Goal: Task Accomplishment & Management: Complete application form

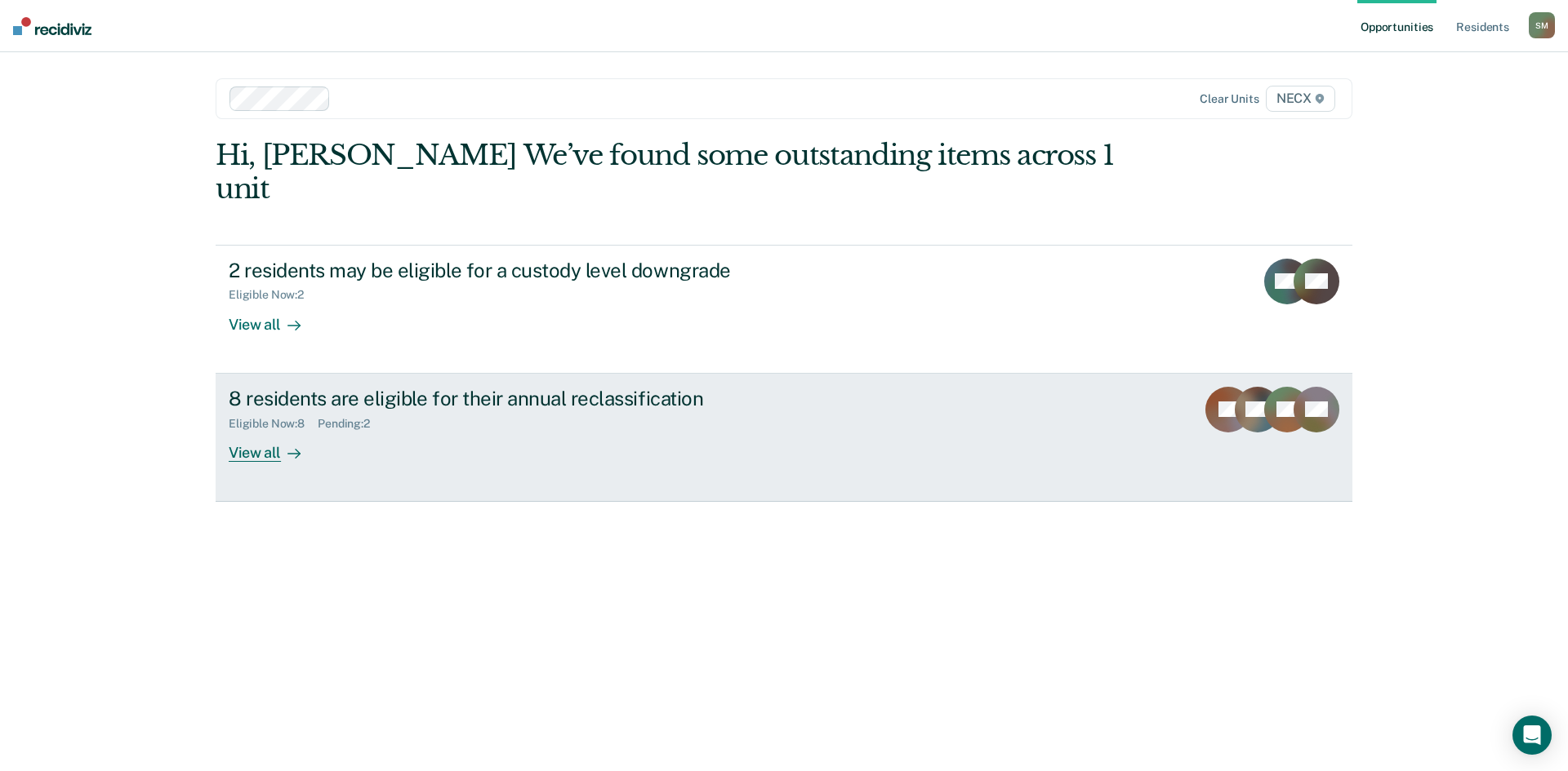
click at [284, 417] on div "Eligible Now : 8" at bounding box center [273, 424] width 89 height 14
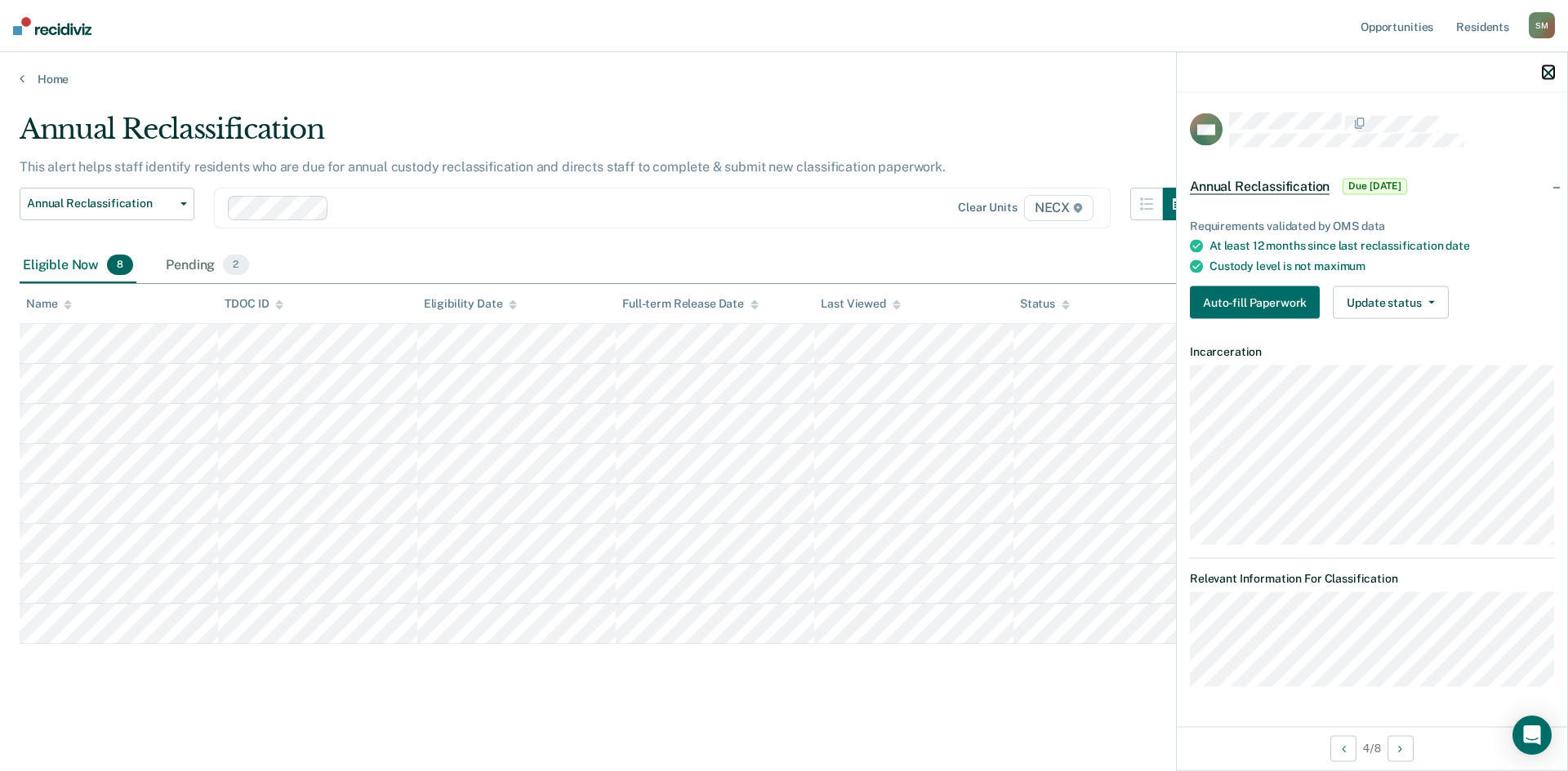
click at [1549, 69] on icon "button" at bounding box center [1549, 73] width 12 height 12
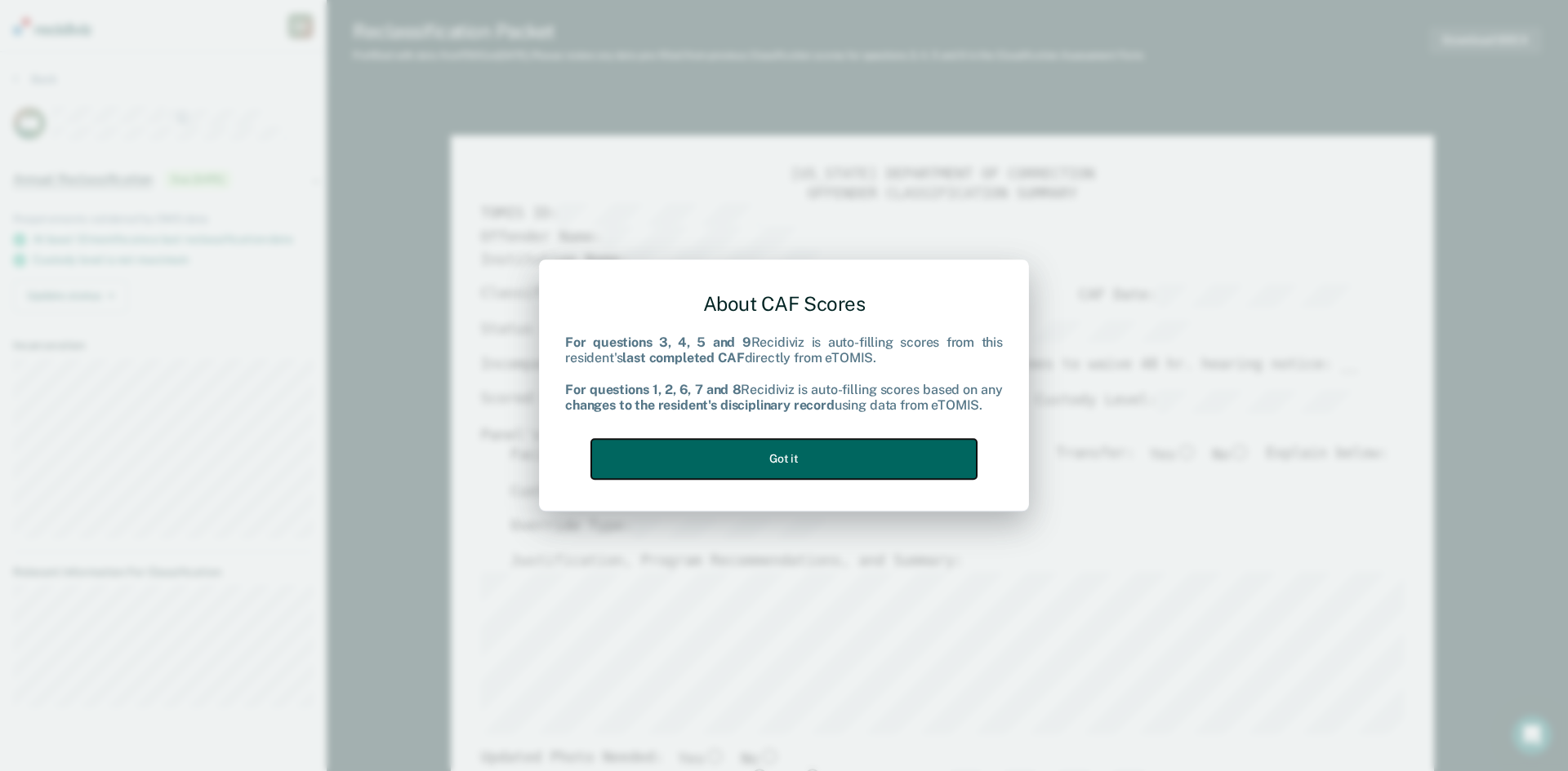
click at [803, 453] on button "Got it" at bounding box center [784, 459] width 385 height 40
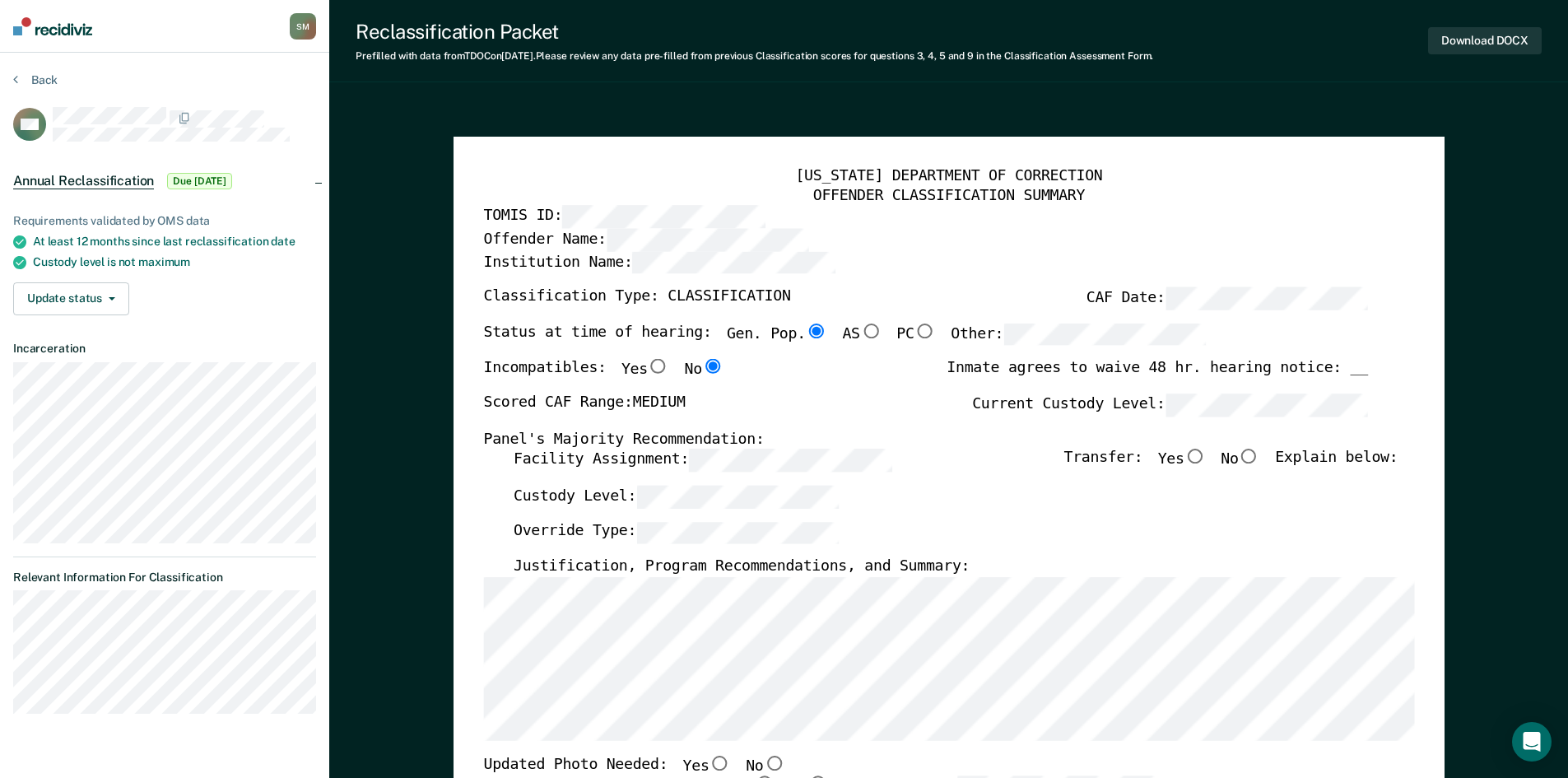
click at [1260, 454] on input "No" at bounding box center [1249, 457] width 21 height 14
type textarea "x"
radio input "true"
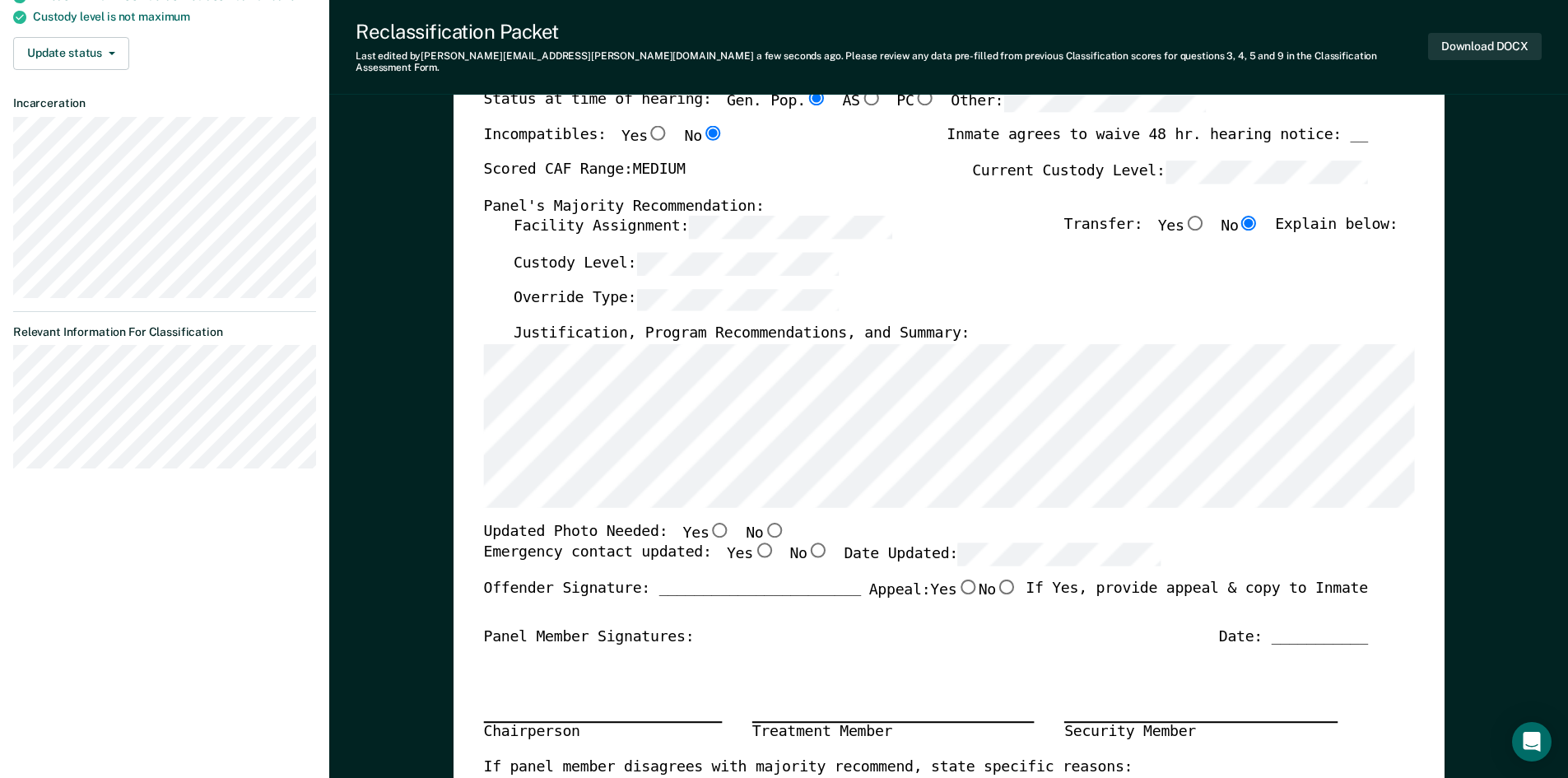
scroll to position [247, 0]
click at [752, 542] on input "Yes" at bounding box center [762, 549] width 21 height 14
type textarea "x"
radio input "true"
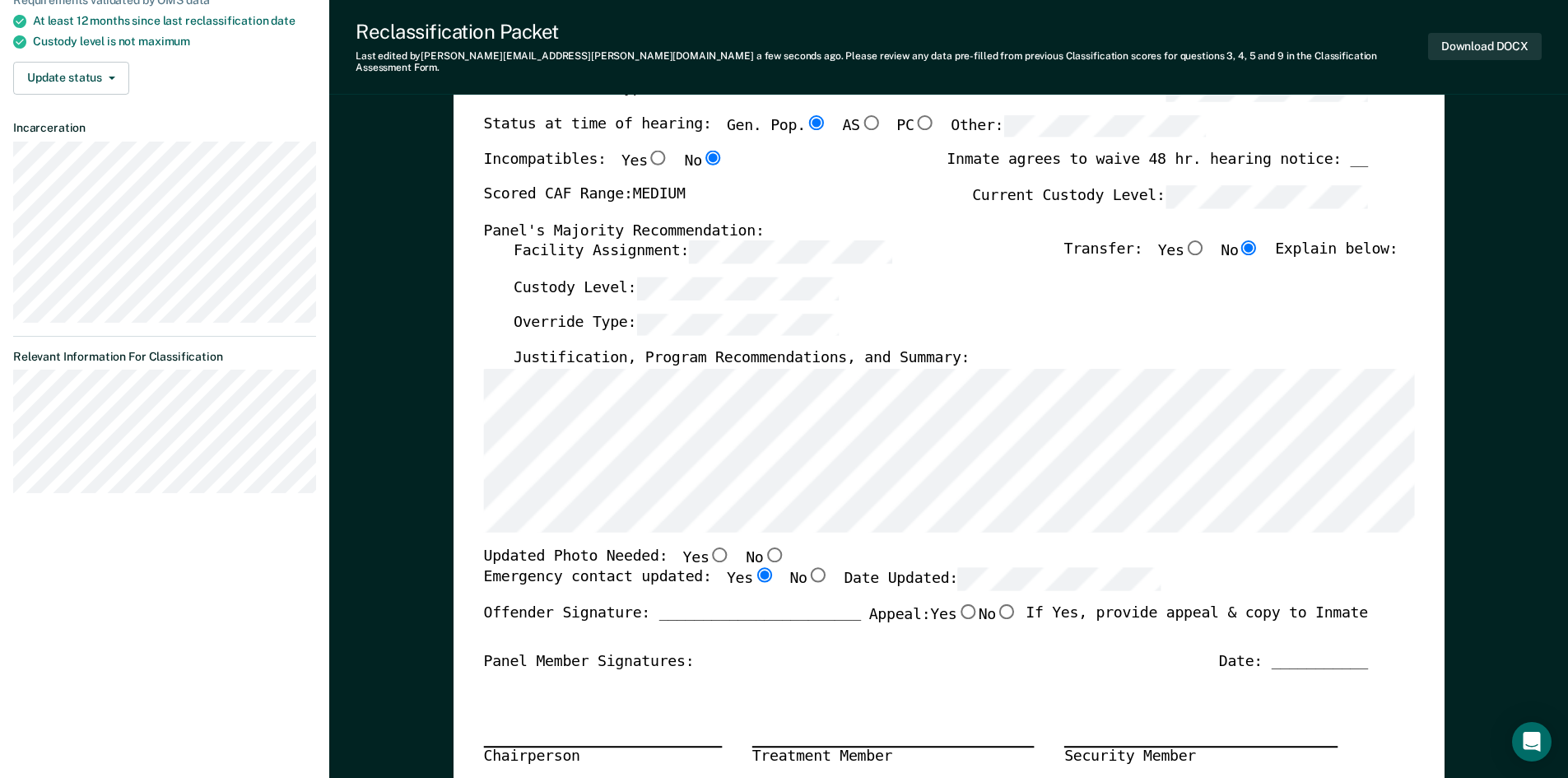
scroll to position [164, 0]
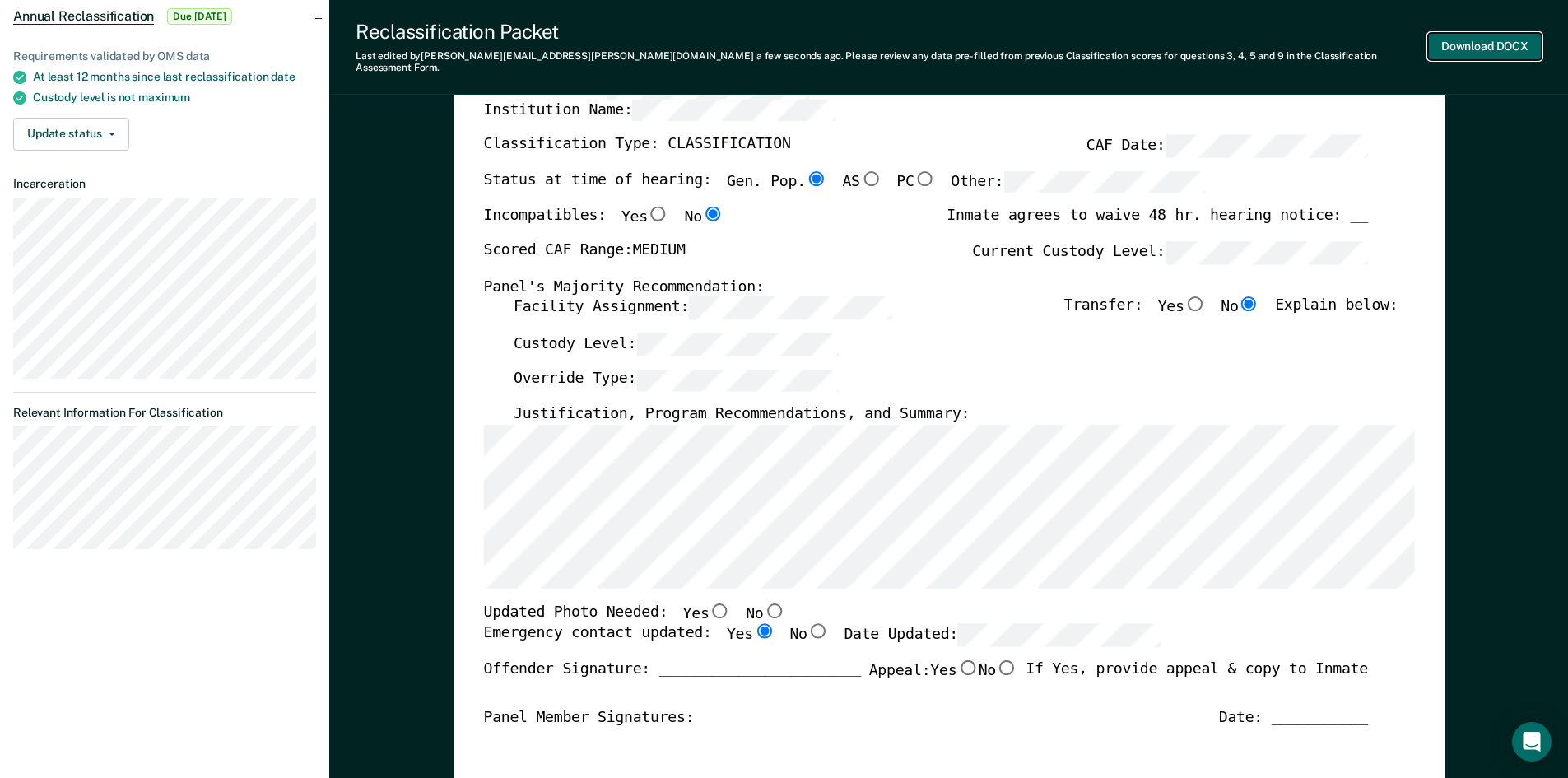
click at [1496, 36] on button "Download DOCX" at bounding box center [1485, 47] width 113 height 27
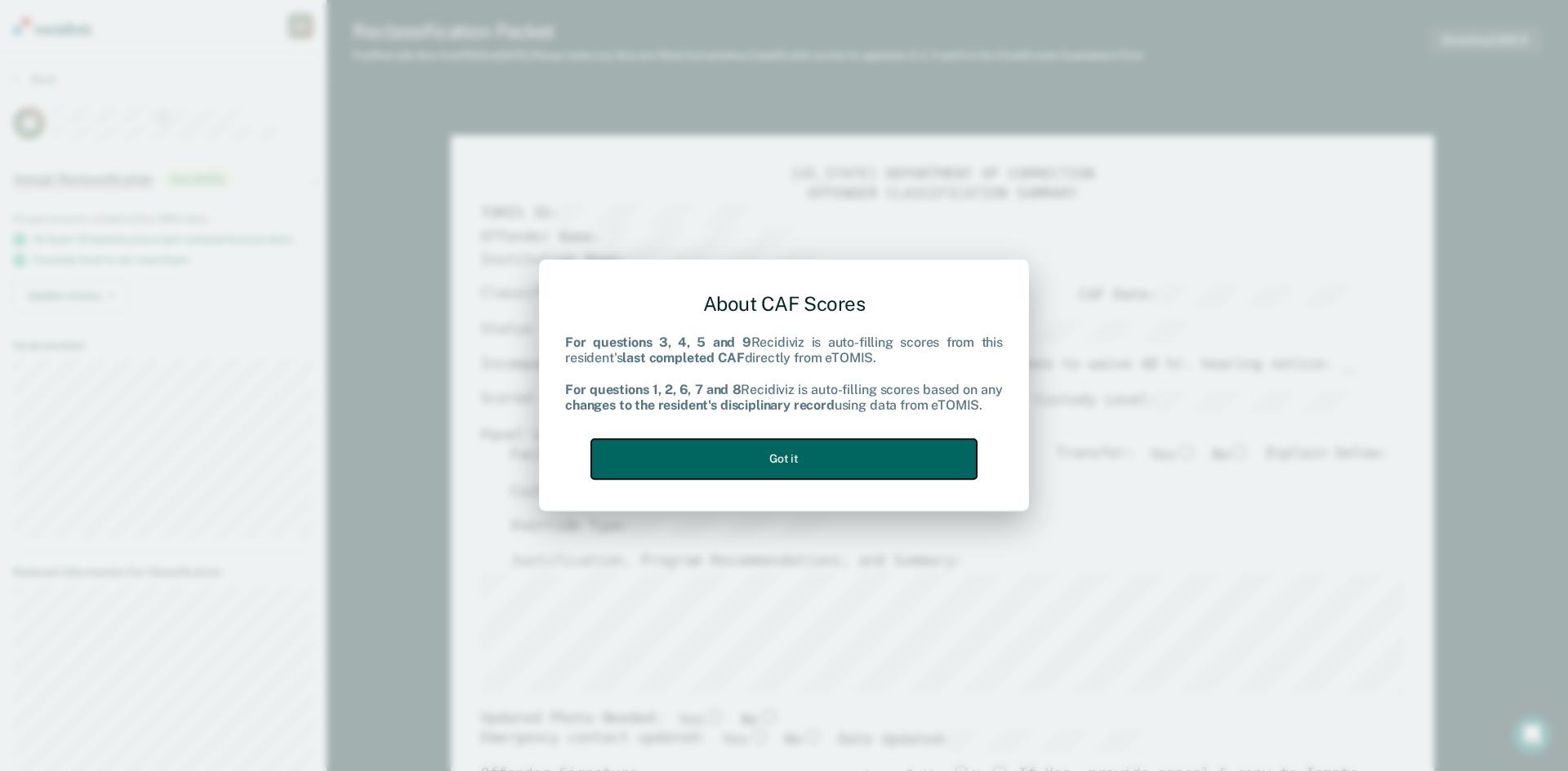
click at [748, 455] on button "Got it" at bounding box center [784, 459] width 385 height 40
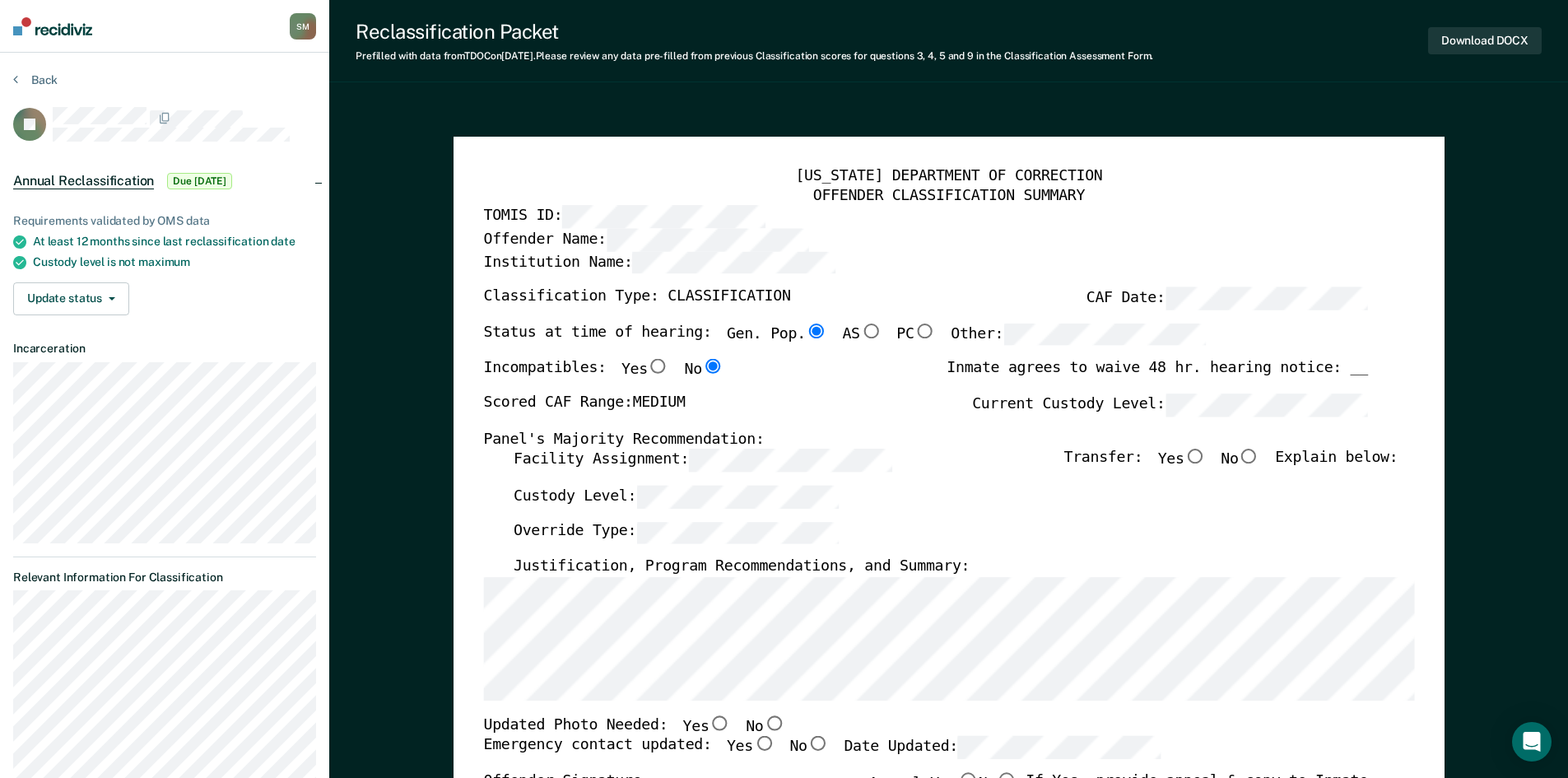
click at [1260, 463] on input "No" at bounding box center [1249, 457] width 21 height 14
type textarea "x"
radio input "true"
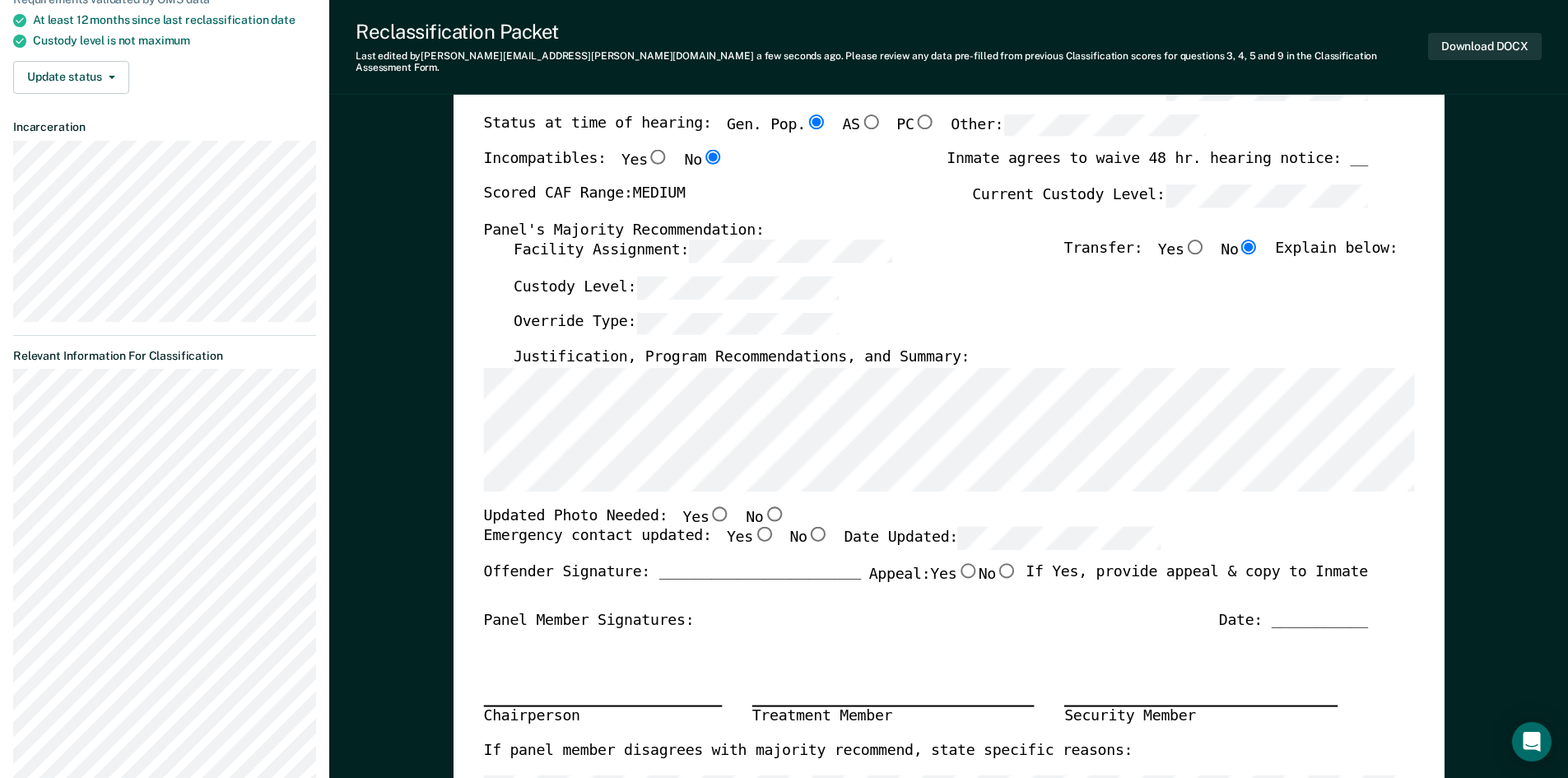
scroll to position [330, 0]
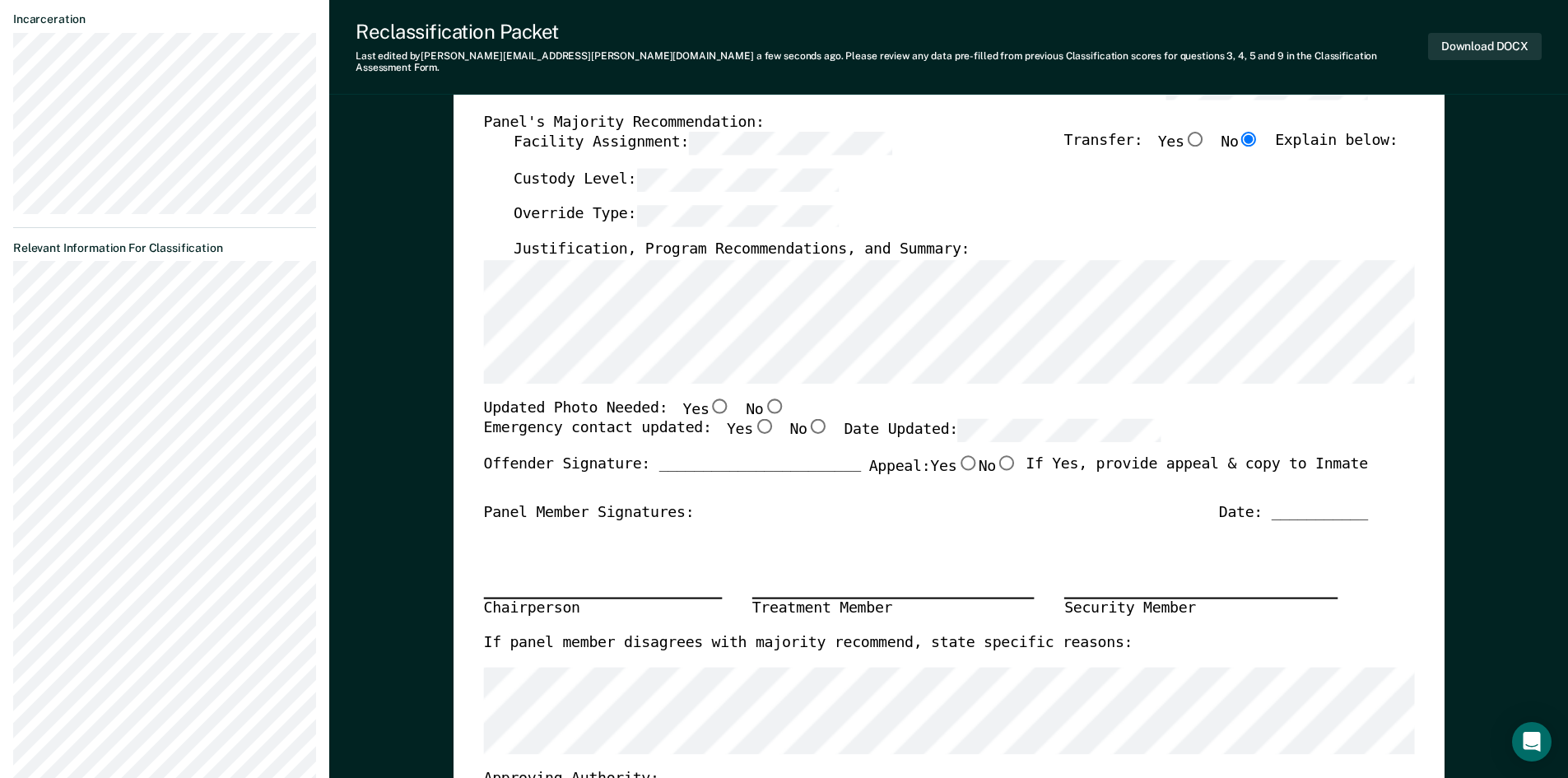
click at [752, 419] on input "Yes" at bounding box center [762, 426] width 21 height 14
type textarea "x"
radio input "true"
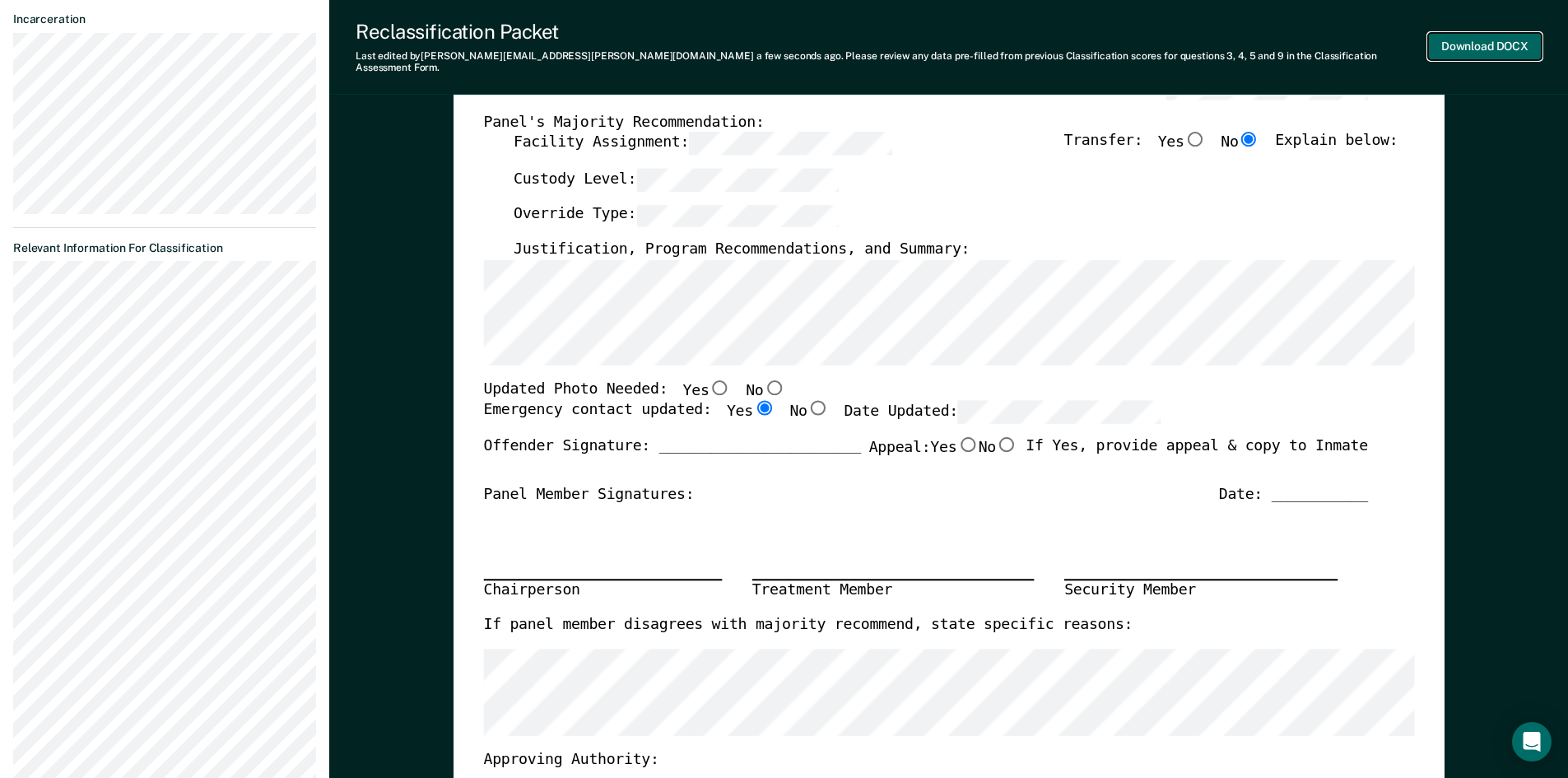
click at [1467, 37] on button "Download DOCX" at bounding box center [1485, 47] width 113 height 27
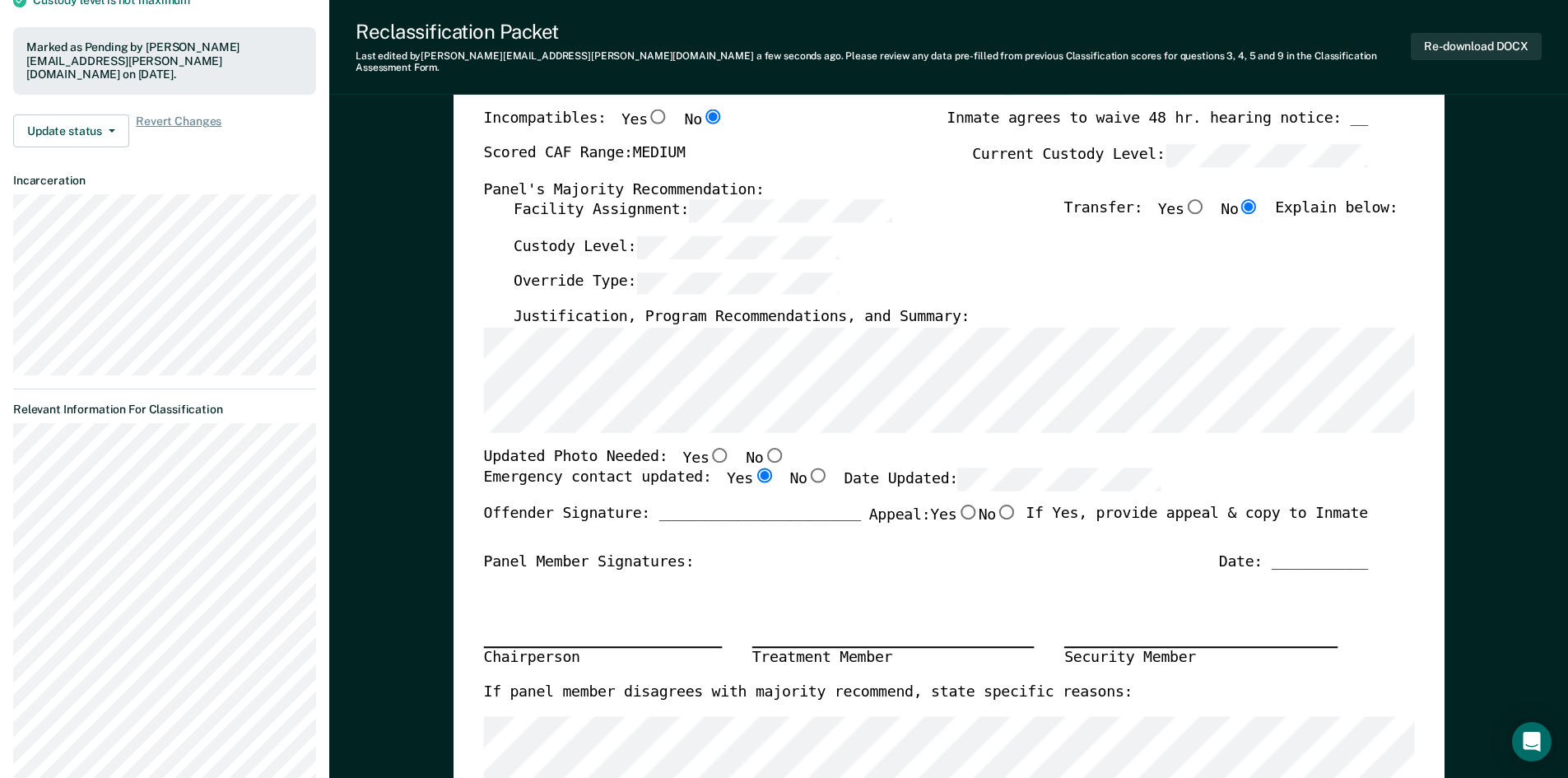
scroll to position [80, 0]
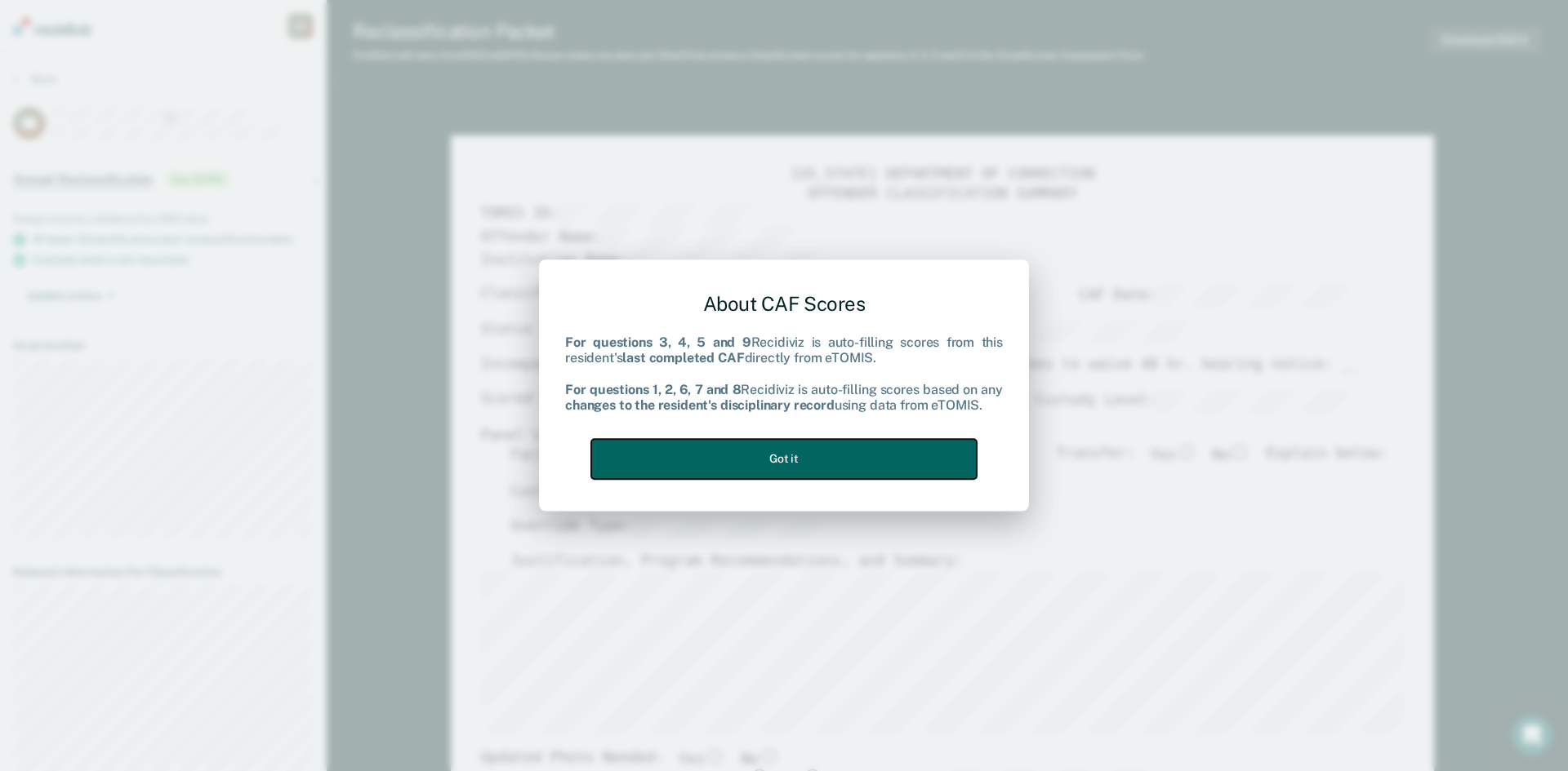
click at [831, 460] on button "Got it" at bounding box center [784, 459] width 385 height 40
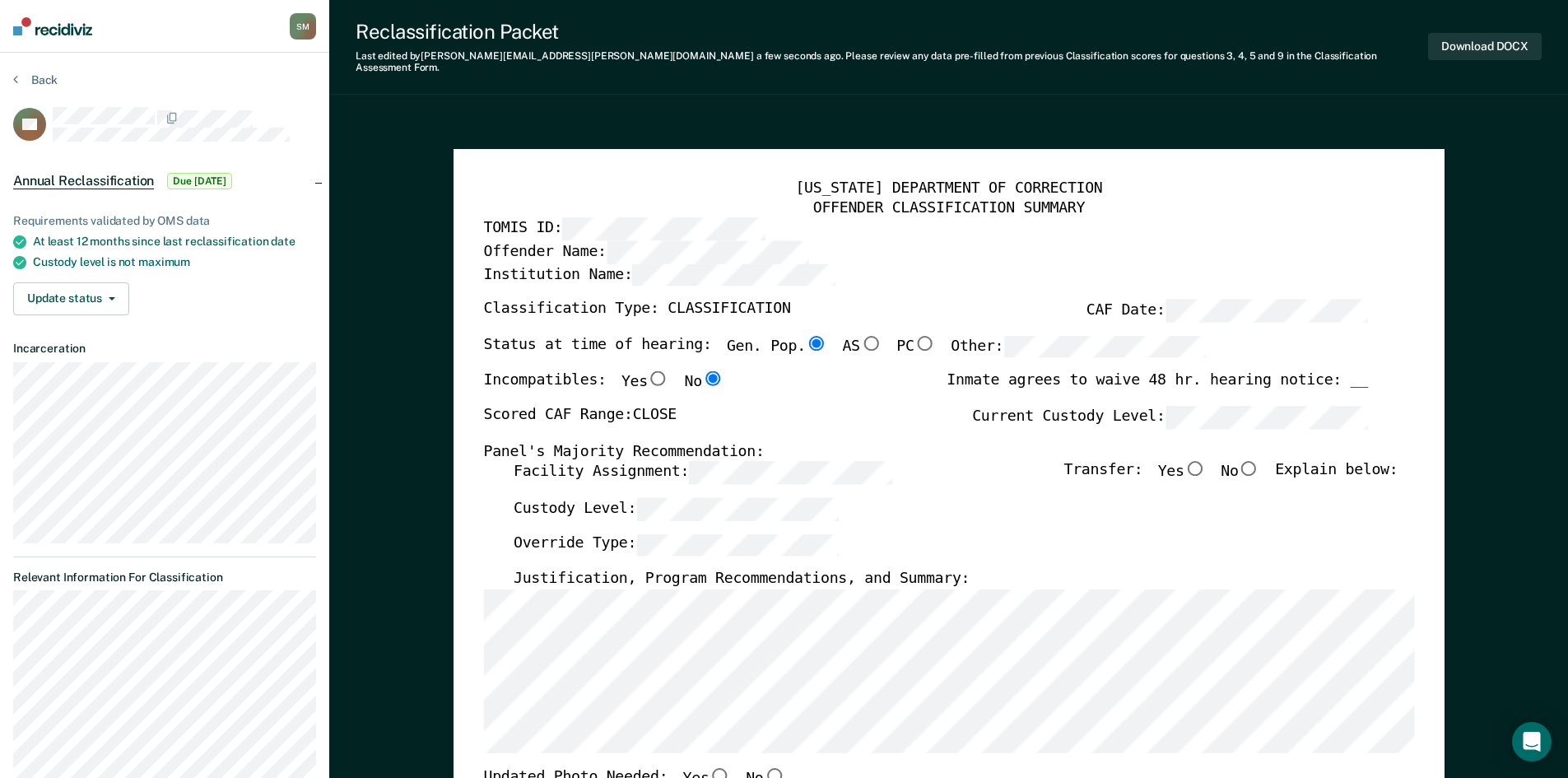
click at [636, 351] on div "Status at time of hearing: Gen. Pop. AS PC Other:" at bounding box center [844, 353] width 723 height 37
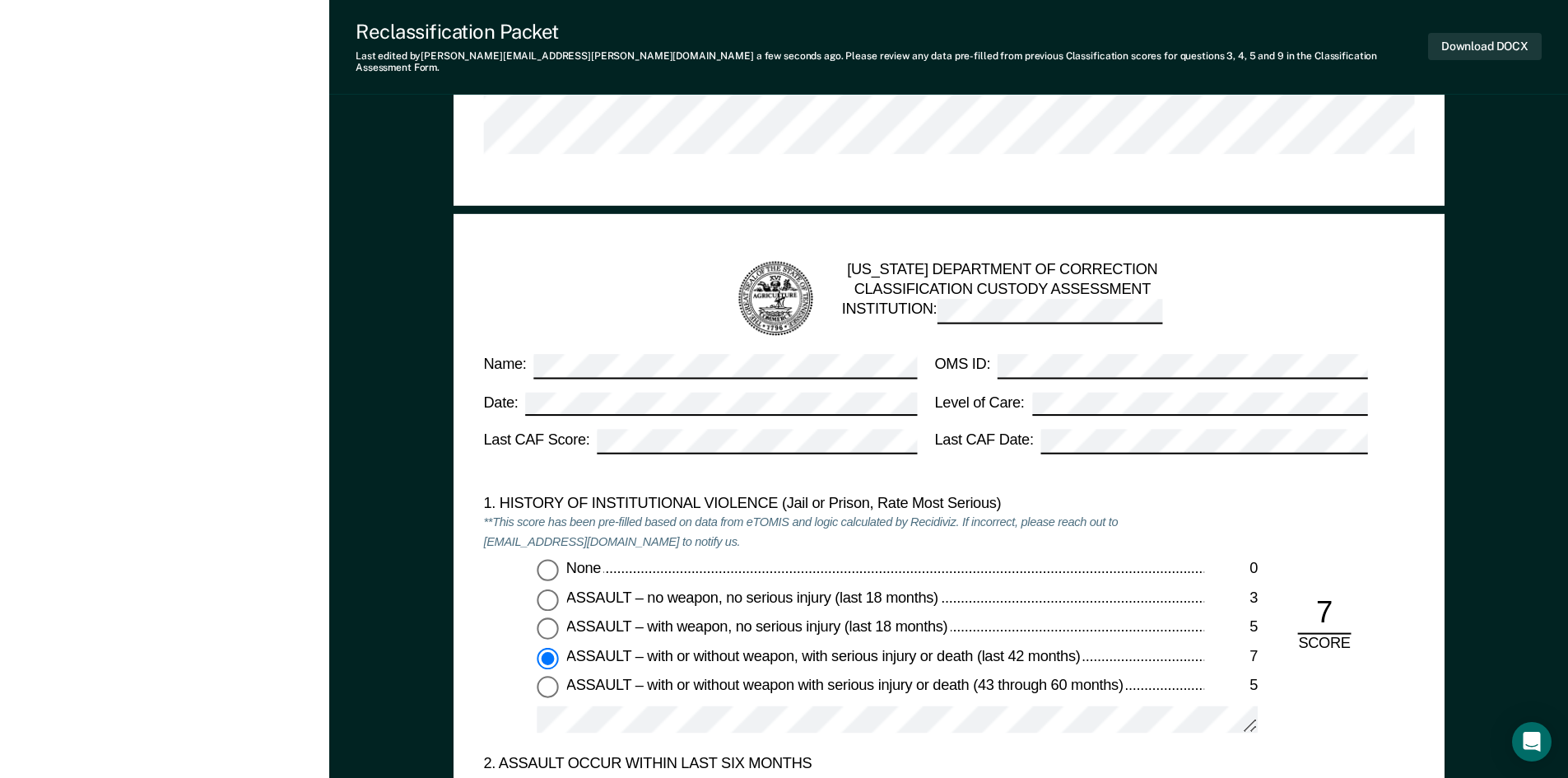
scroll to position [1483, 0]
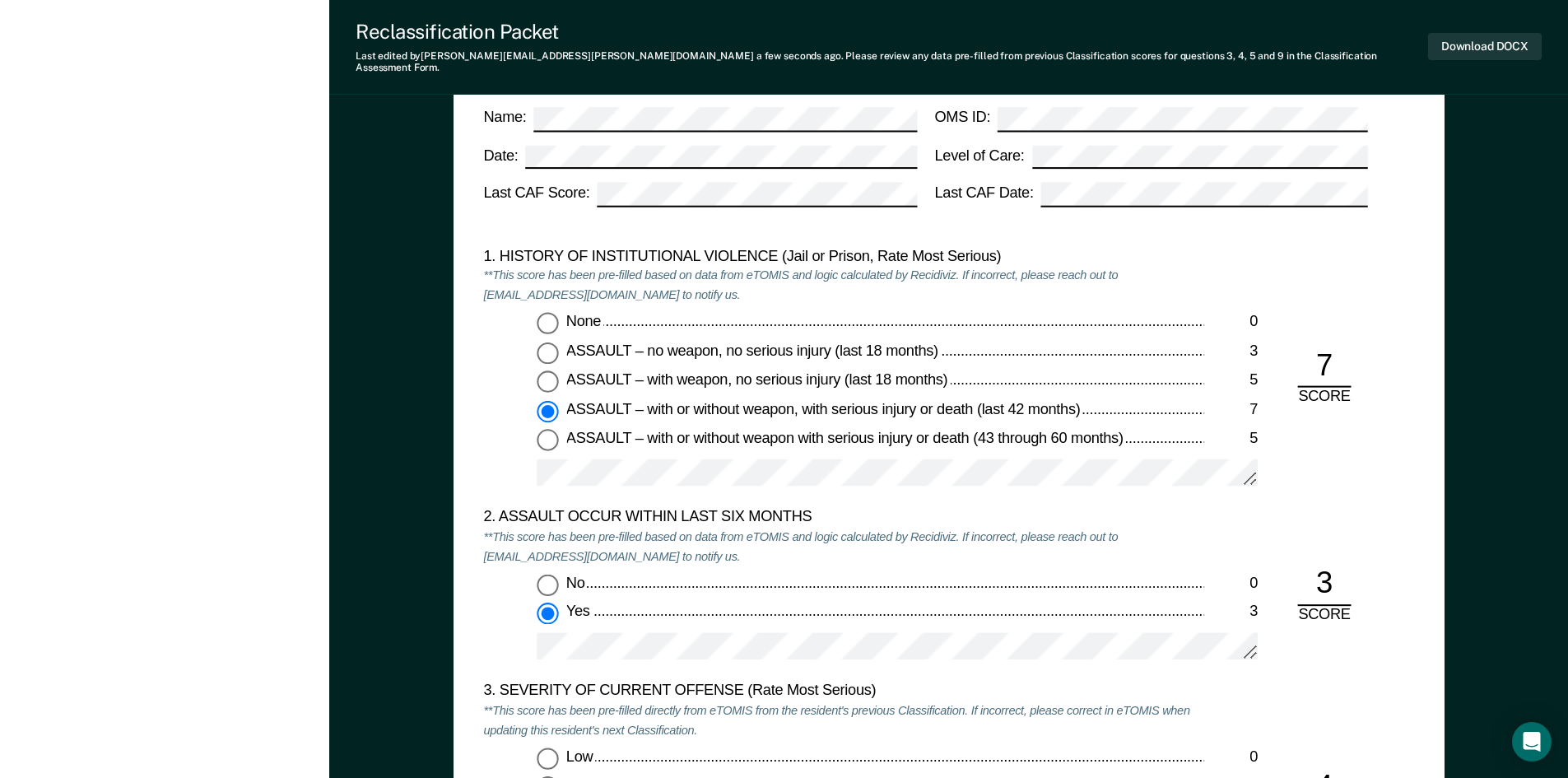
click at [612, 446] on div "None 0 ASSAULT – no weapon, no serious injury (last 18 months) 3 ASSAULT – with…" at bounding box center [843, 406] width 721 height 187
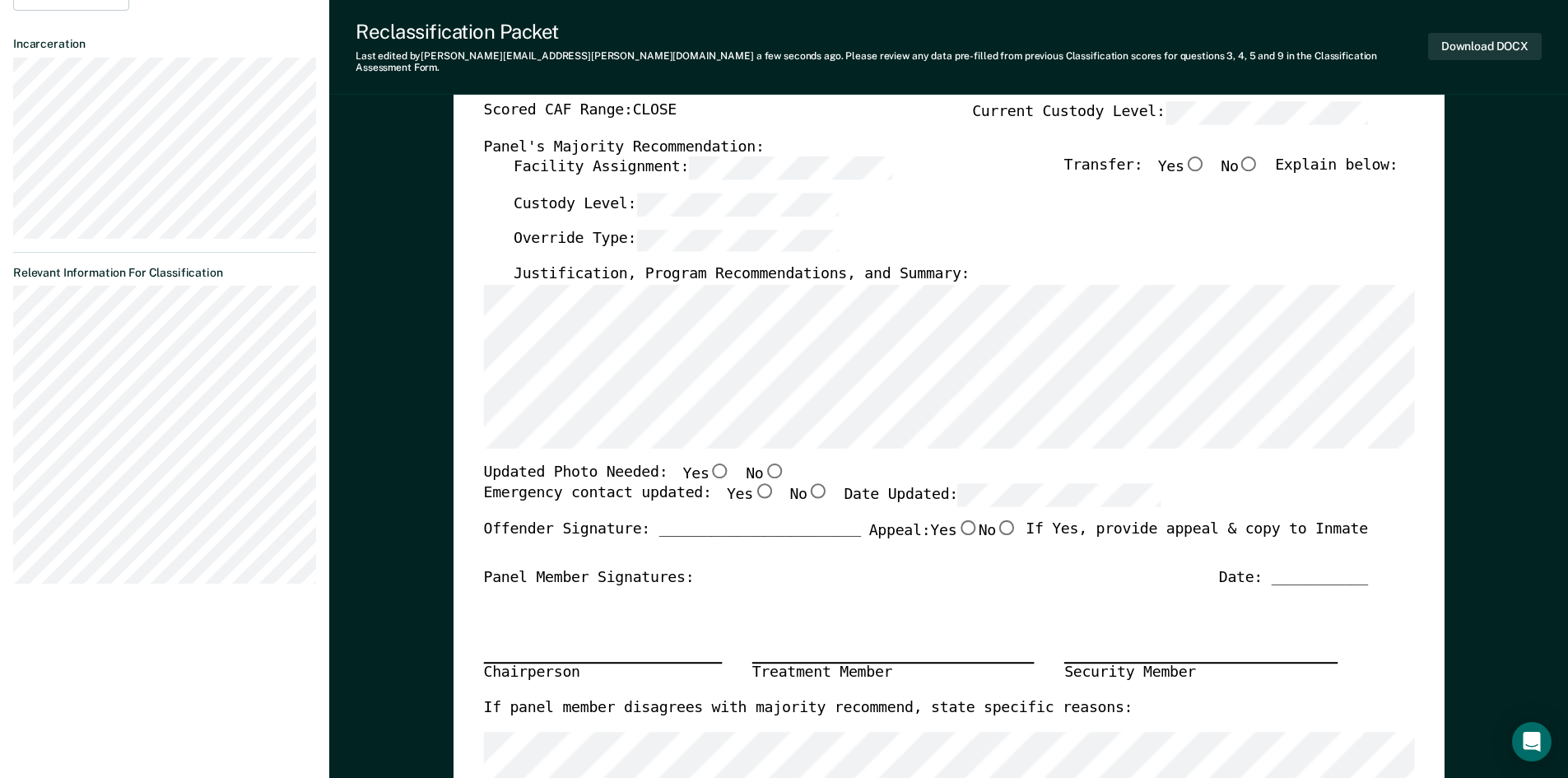
scroll to position [412, 0]
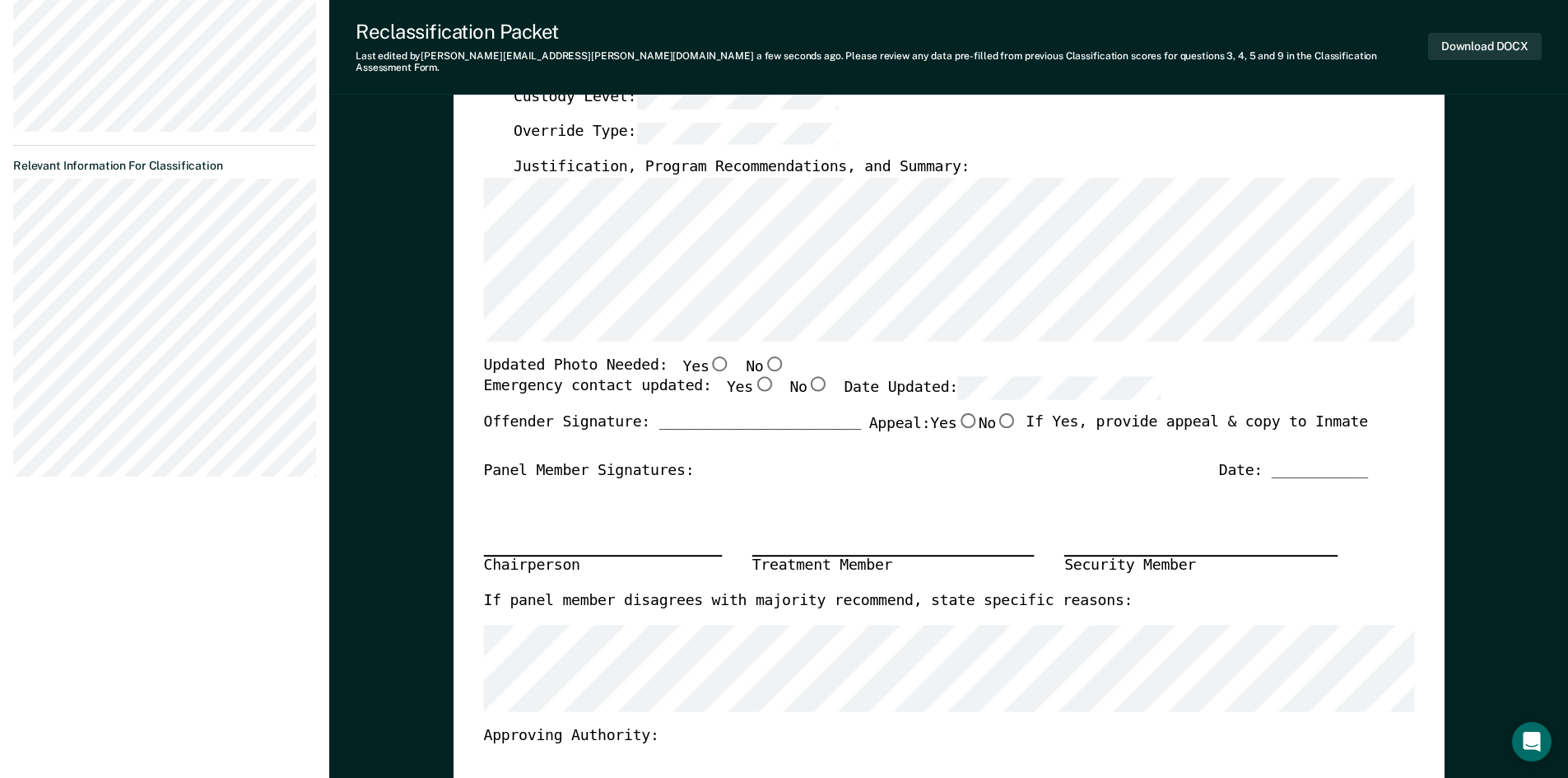
click at [752, 377] on input "Yes" at bounding box center [762, 384] width 21 height 14
type textarea "x"
radio input "true"
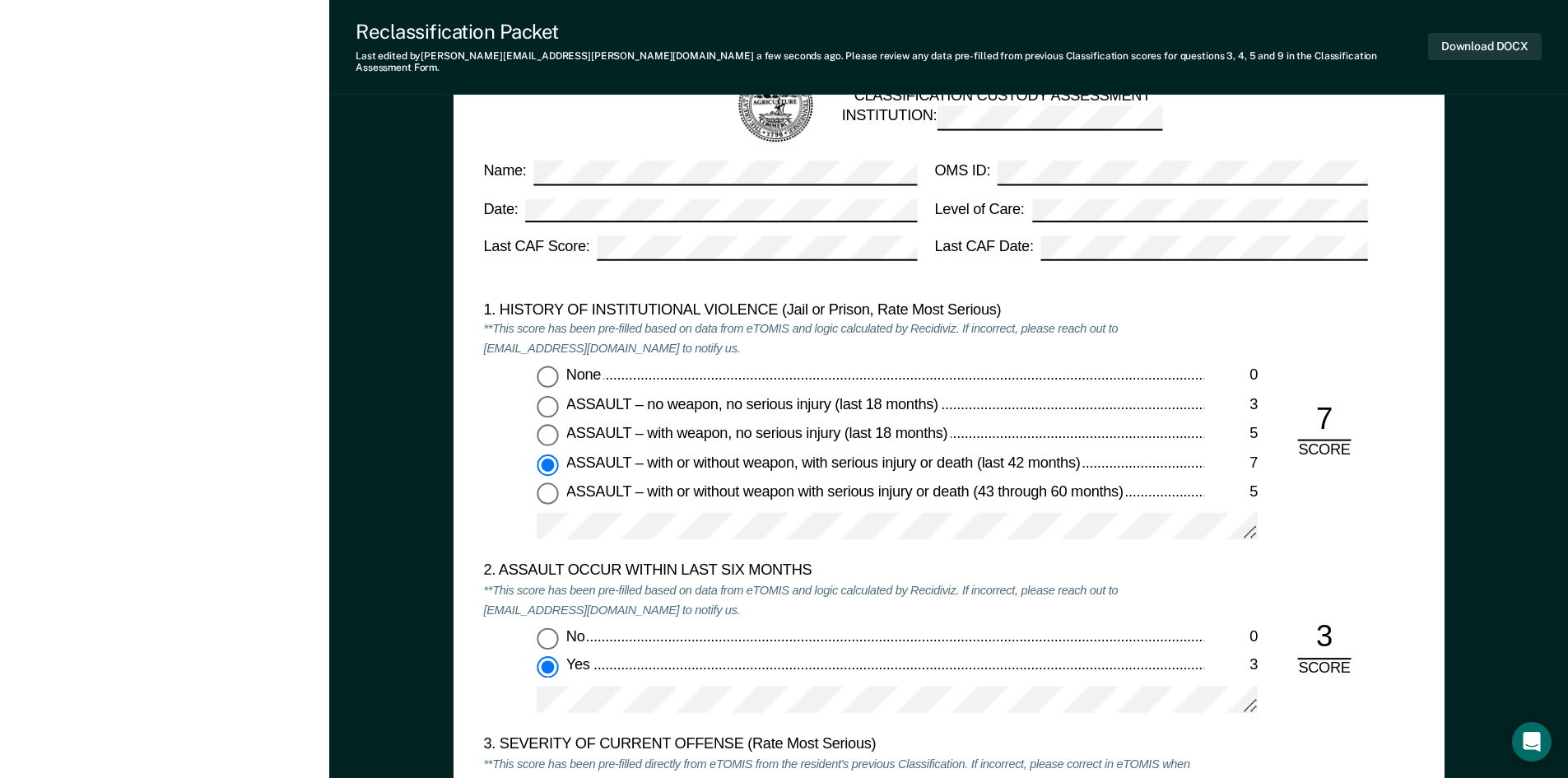
scroll to position [1483, 0]
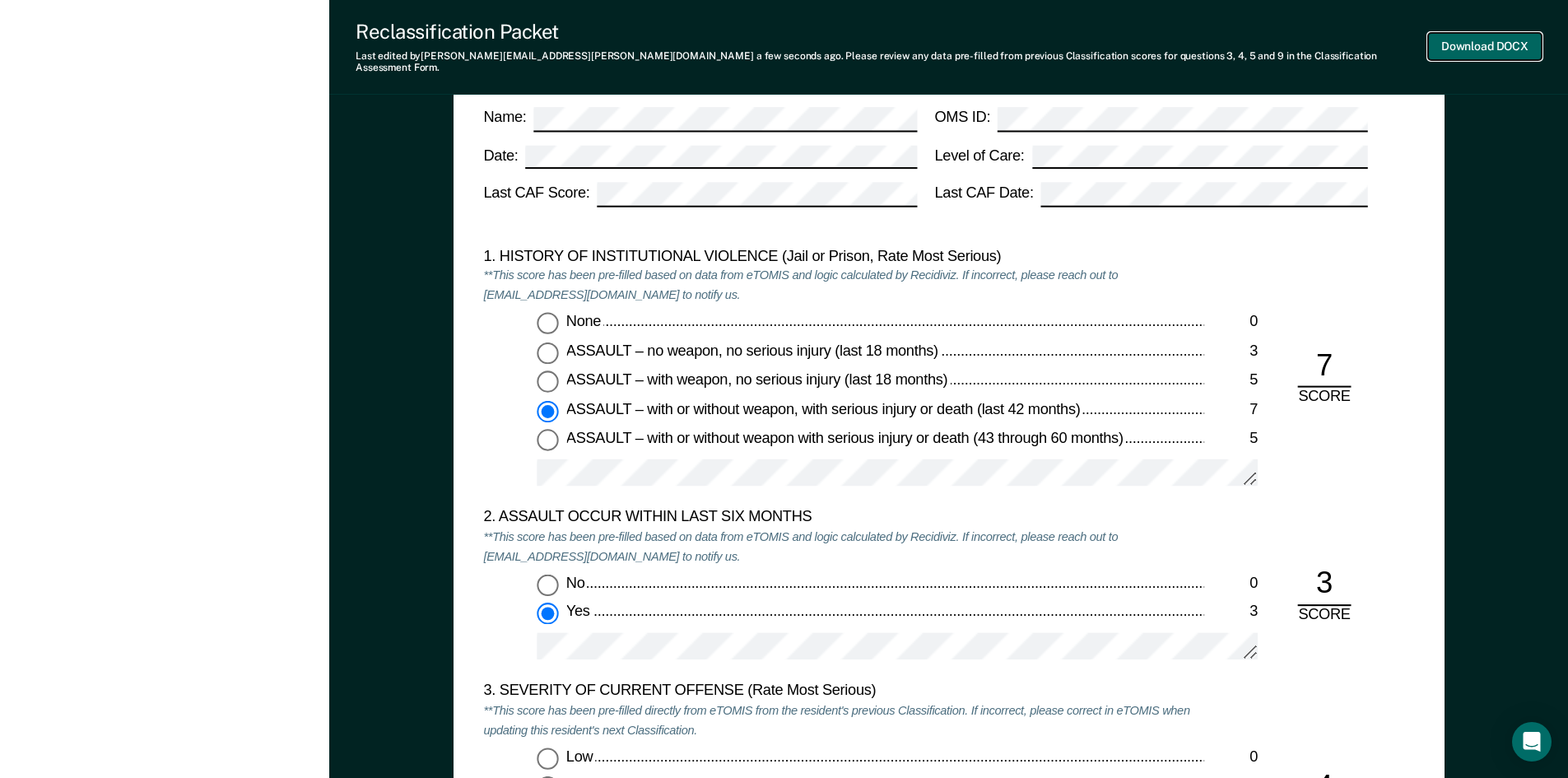
click at [1463, 33] on button "Download DOCX" at bounding box center [1485, 47] width 113 height 27
type textarea "x"
